Goal: Information Seeking & Learning: Find specific page/section

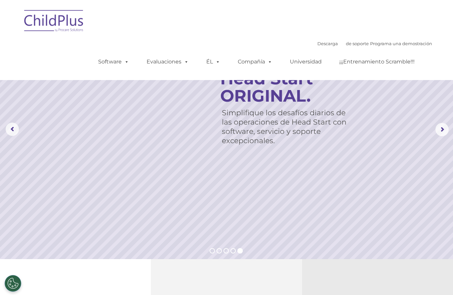
scroll to position [-1, 0]
select select "MEDIUM"
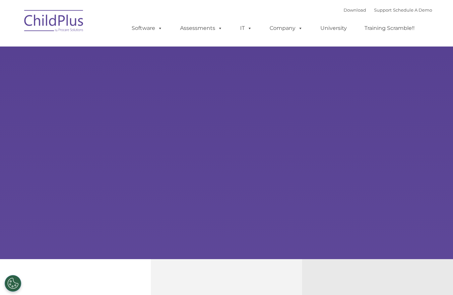
type input ""
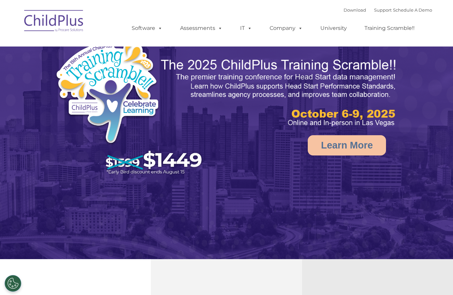
select select "MEDIUM"
